Goal: Find specific page/section: Find specific page/section

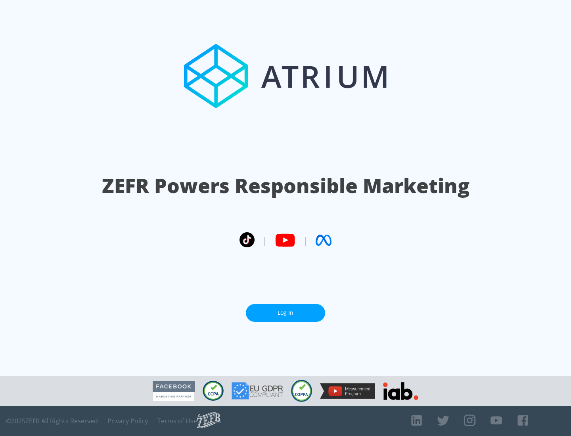
click at [285, 309] on link "Log In" at bounding box center [285, 313] width 79 height 18
